Goal: Task Accomplishment & Management: Use online tool/utility

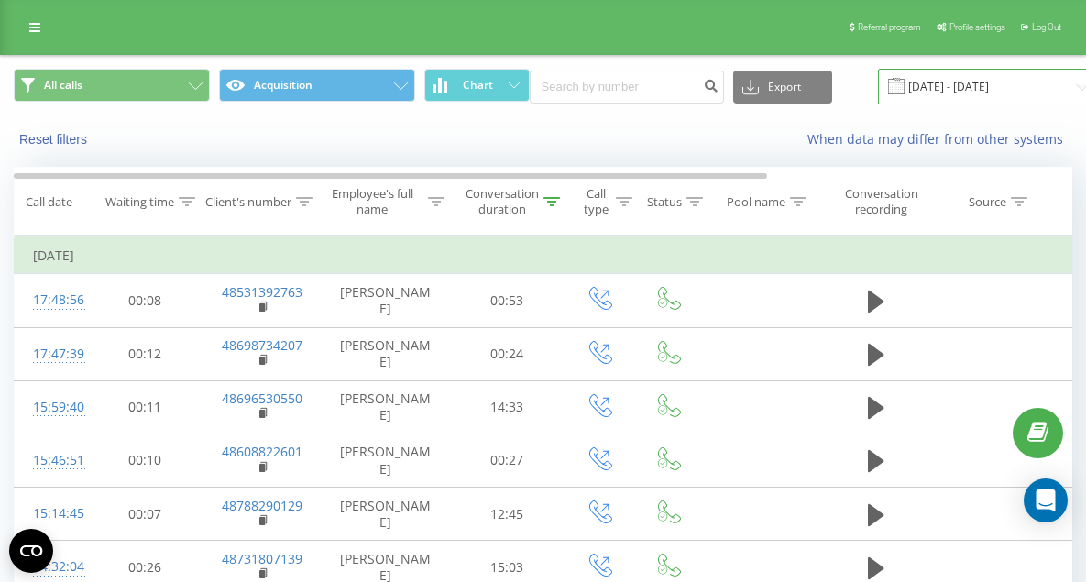
click at [932, 91] on input "[DATE] - [DATE]" at bounding box center [989, 87] width 222 height 36
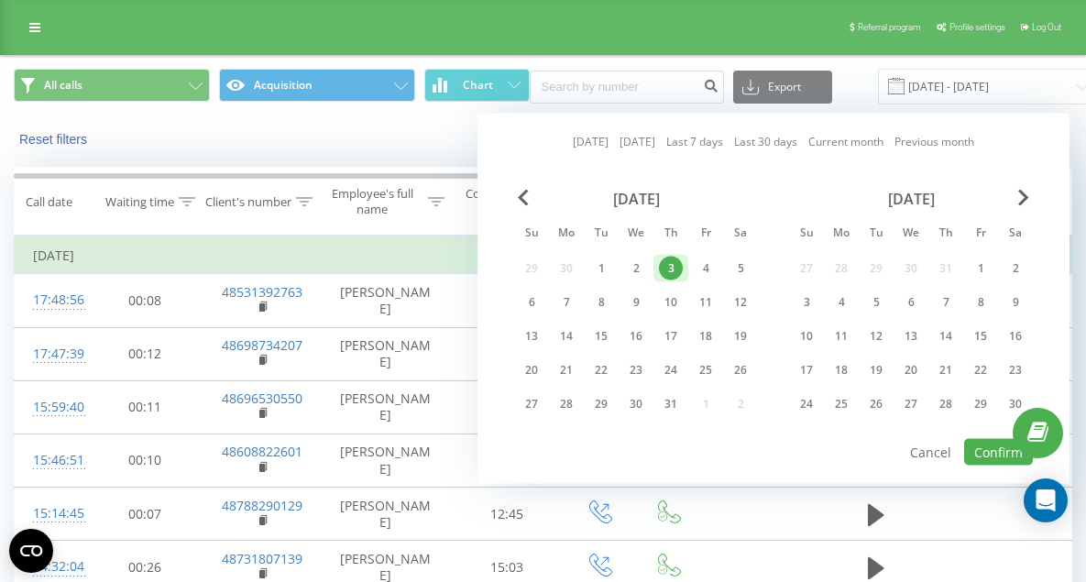
click at [578, 149] on link "[DATE]" at bounding box center [591, 141] width 36 height 17
click at [988, 459] on button "Confirm" at bounding box center [998, 452] width 69 height 27
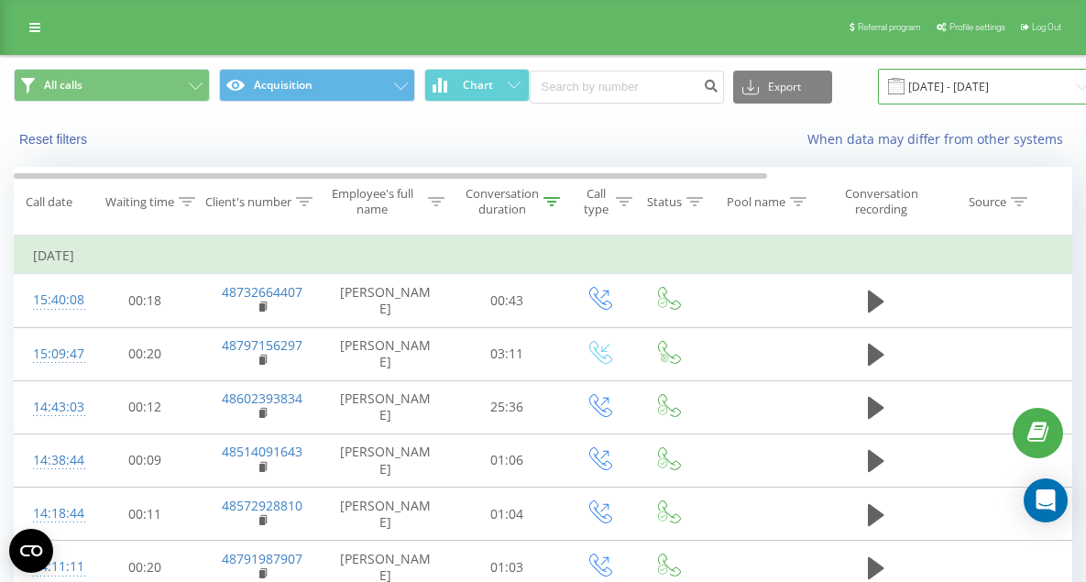
click at [902, 87] on input "[DATE] - [DATE]" at bounding box center [989, 87] width 222 height 36
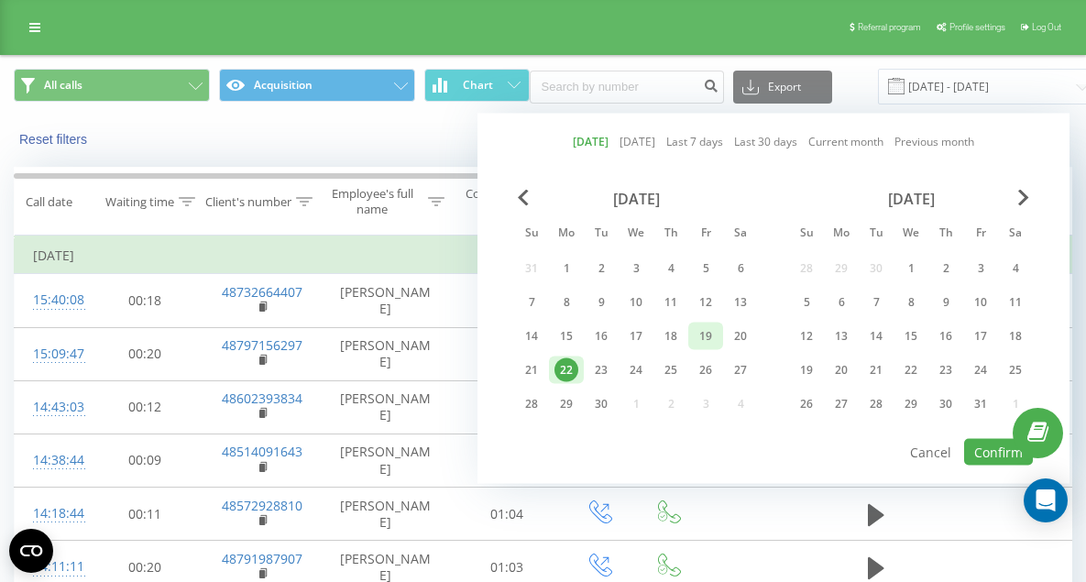
click at [700, 331] on div "19" at bounding box center [706, 337] width 24 height 24
click at [996, 445] on button "Confirm" at bounding box center [998, 452] width 69 height 27
type input "[DATE] - [DATE]"
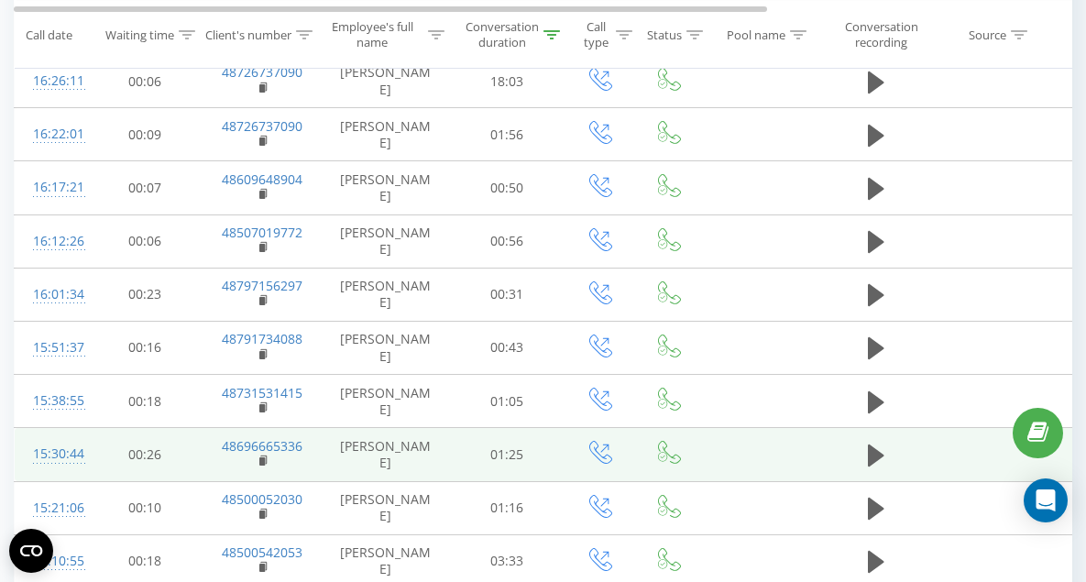
scroll to position [1095, 0]
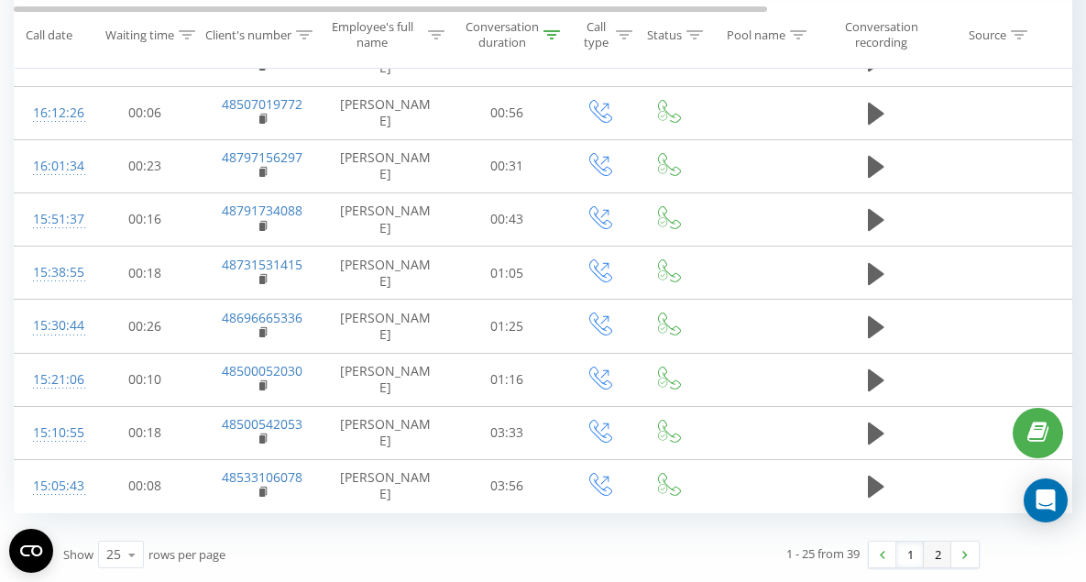
click at [934, 558] on link "2" at bounding box center [938, 555] width 28 height 26
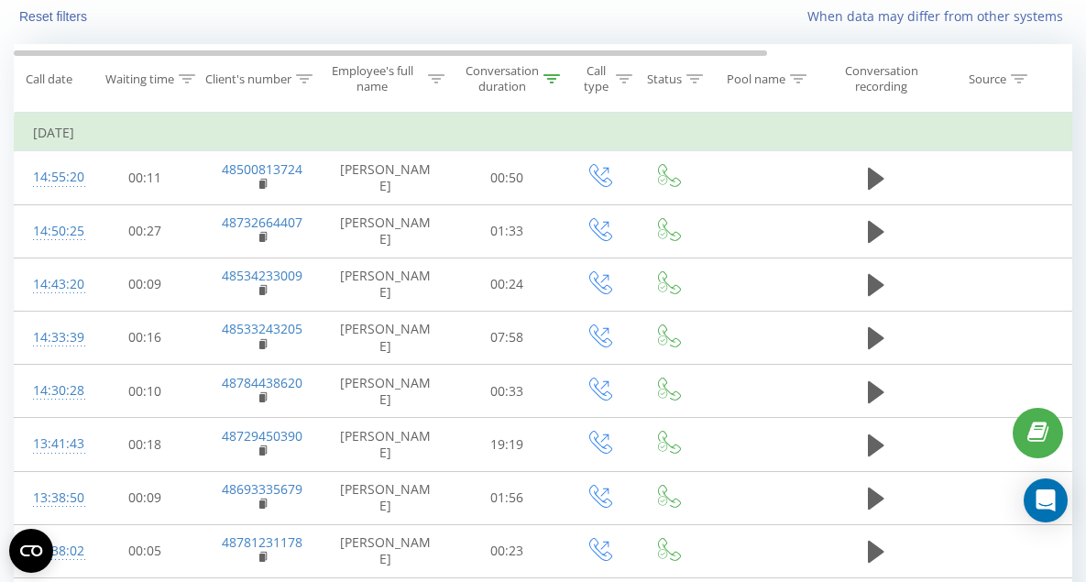
scroll to position [121, 0]
click at [505, 83] on div "Conversation duration" at bounding box center [502, 80] width 73 height 31
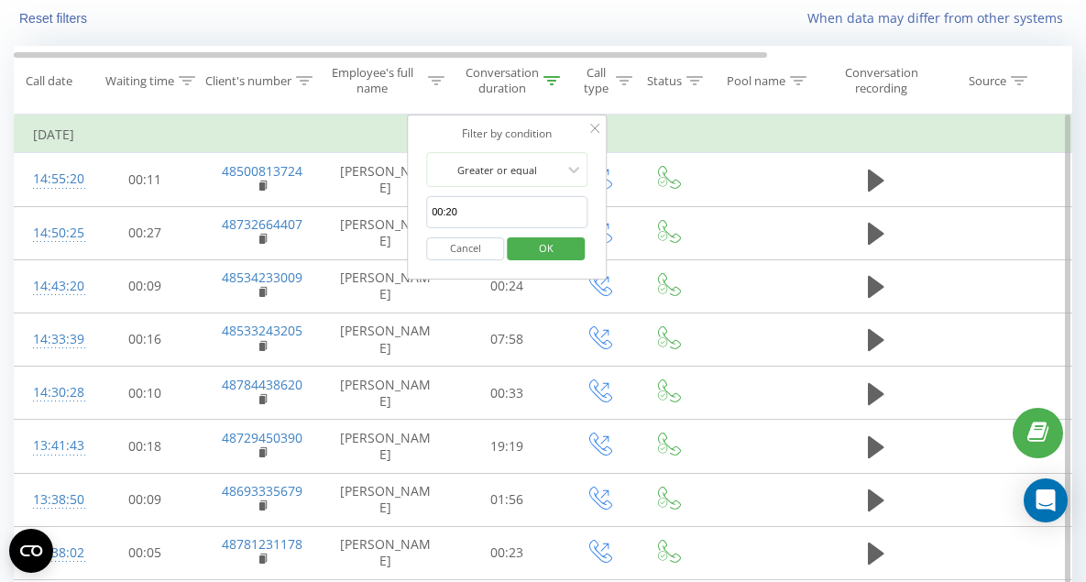
click at [537, 255] on span "OK" at bounding box center [546, 248] width 51 height 28
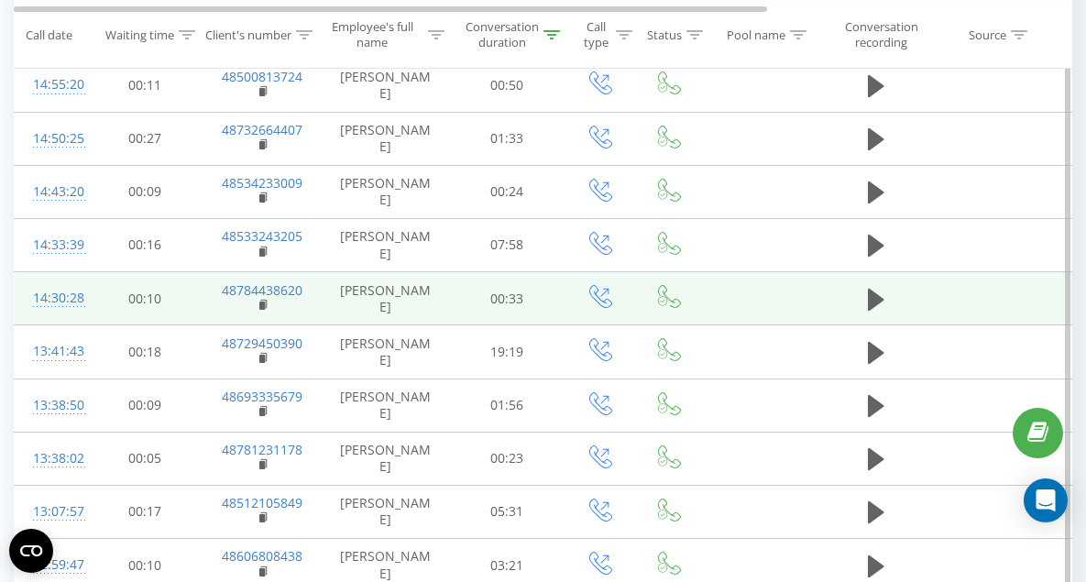
scroll to position [151, 0]
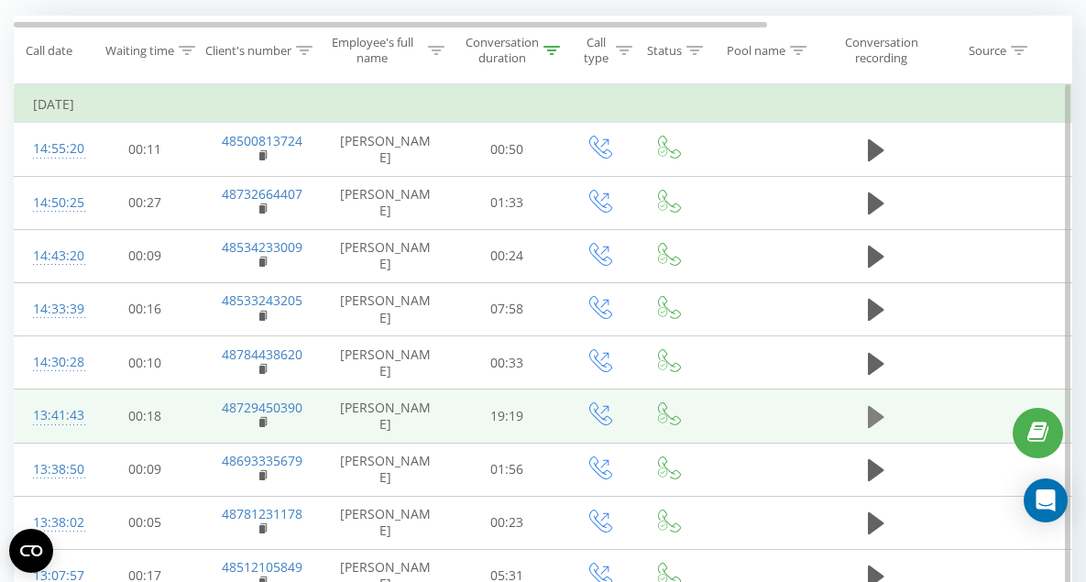
click at [880, 417] on icon at bounding box center [876, 417] width 17 height 22
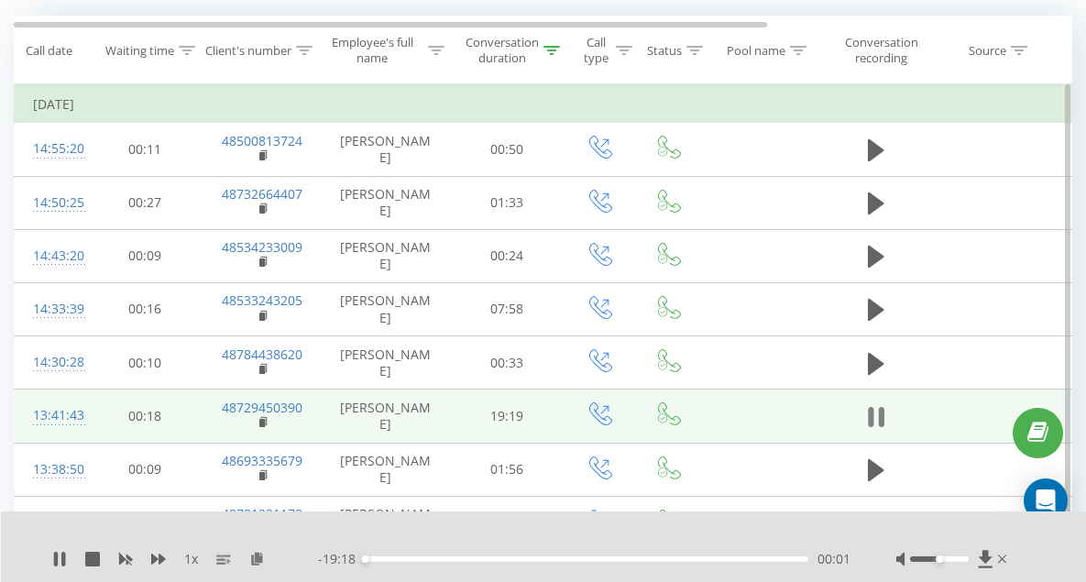
click at [868, 408] on icon at bounding box center [876, 417] width 17 height 26
click at [263, 554] on icon at bounding box center [257, 558] width 16 height 13
